Goal: Task Accomplishment & Management: Manage account settings

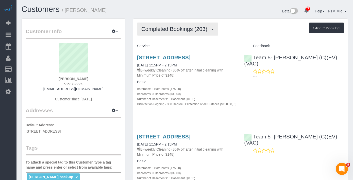
click at [205, 28] on span "Completed Bookings (203)" at bounding box center [175, 29] width 69 height 6
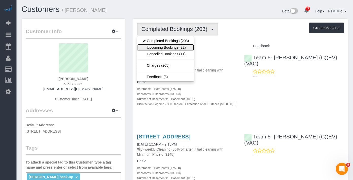
click at [179, 45] on link "Upcoming Bookings (22)" at bounding box center [165, 47] width 57 height 7
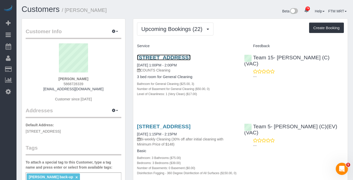
click at [154, 59] on link "[STREET_ADDRESS]" at bounding box center [164, 58] width 54 height 6
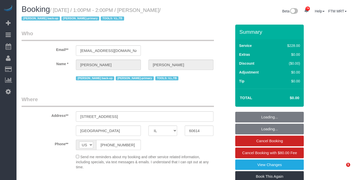
select select "IL"
select select "object:823"
select select "512"
select select "3"
select select "number:1"
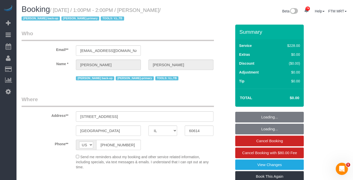
select select "number:66"
select select "number:139"
select select "number:104"
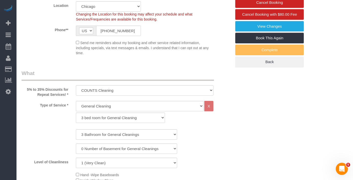
select select "object:1270"
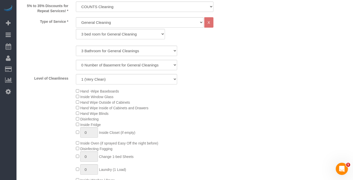
select select "3"
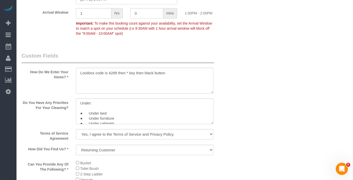
scroll to position [611, 0]
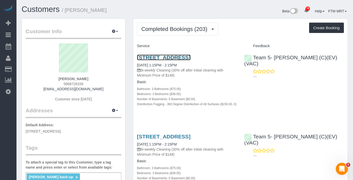
click at [142, 60] on link "[STREET_ADDRESS]" at bounding box center [164, 58] width 54 height 6
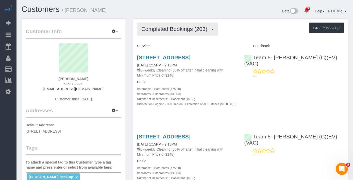
click at [175, 35] on button "Completed Bookings (203)" at bounding box center [178, 29] width 82 height 13
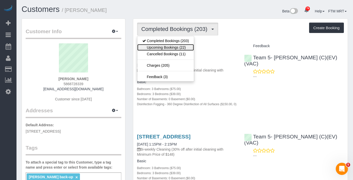
click at [171, 50] on link "Upcoming Bookings (22)" at bounding box center [165, 47] width 57 height 7
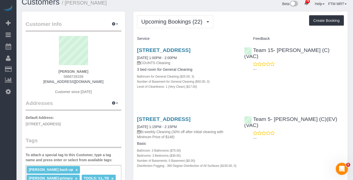
scroll to position [11, 0]
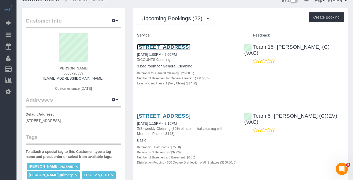
click at [147, 50] on link "[STREET_ADDRESS]" at bounding box center [164, 47] width 54 height 6
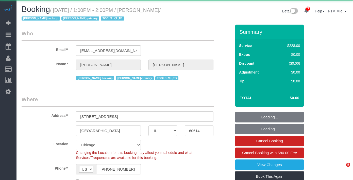
select select "IL"
select select "512"
select select "3"
select select "number:1"
select select "number:66"
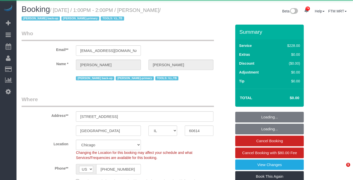
select select "number:139"
select select "number:104"
select select "object:1282"
select select "3"
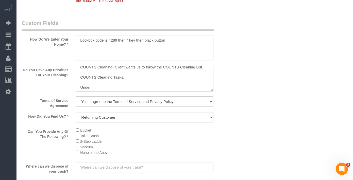
scroll to position [4, 0]
